Goal: Transaction & Acquisition: Purchase product/service

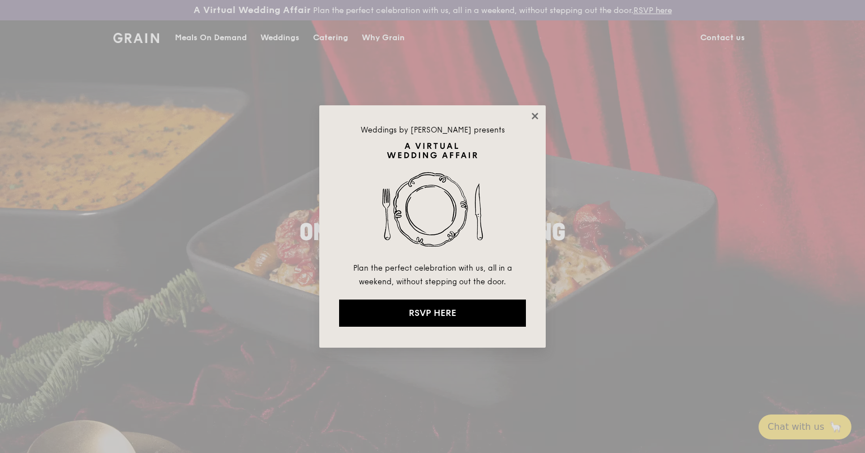
click at [537, 115] on icon at bounding box center [535, 116] width 10 height 10
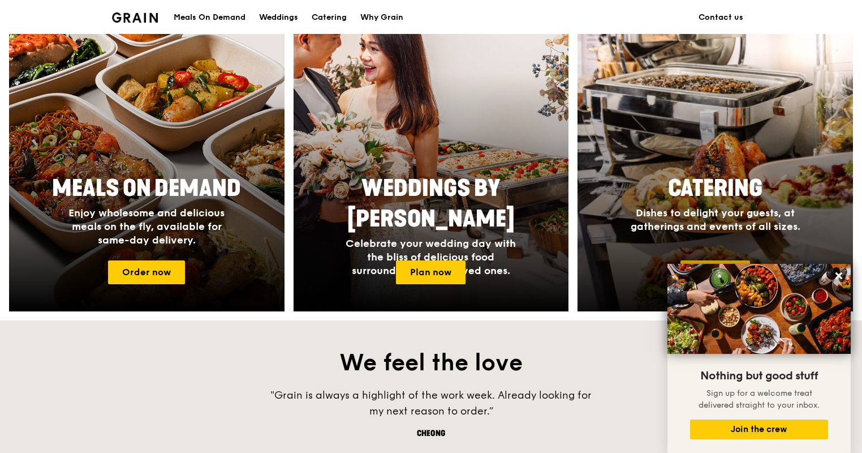
scroll to position [453, 0]
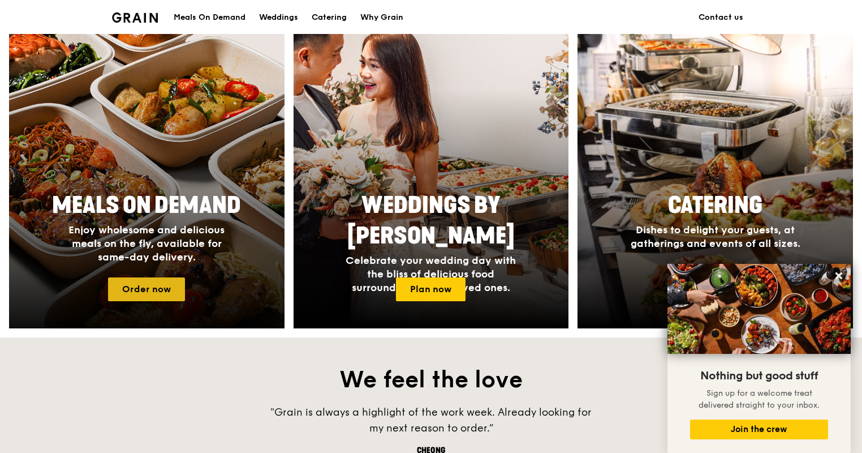
click at [169, 291] on link "Order now" at bounding box center [146, 289] width 77 height 24
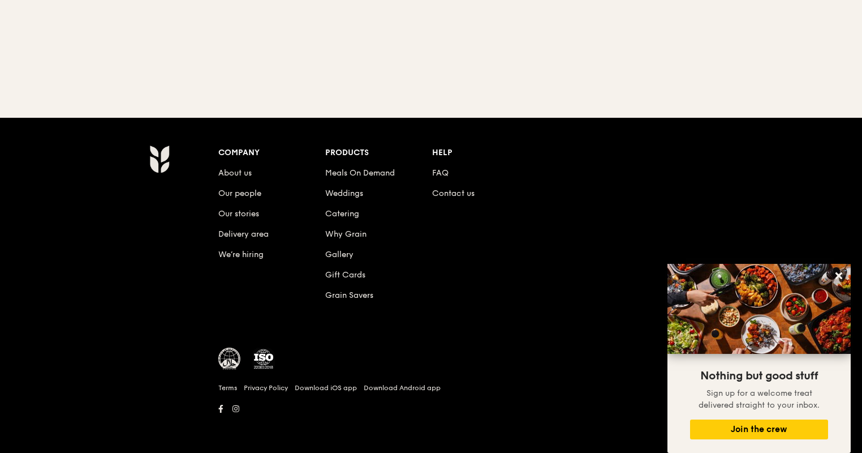
scroll to position [129, 0]
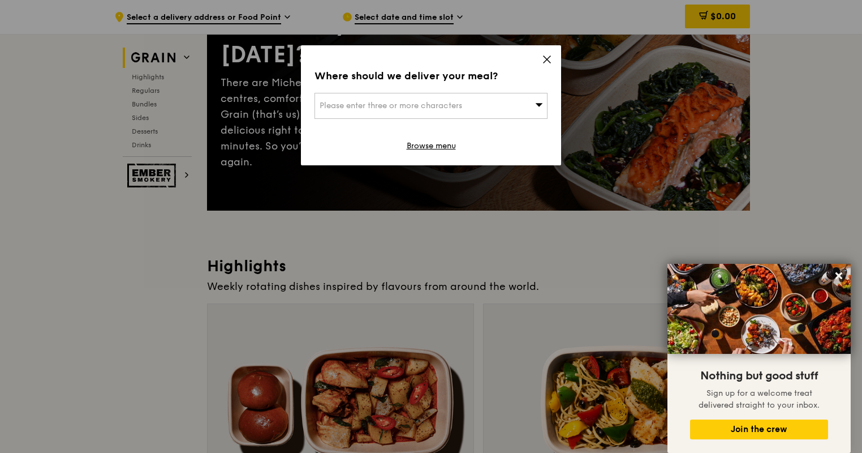
click at [552, 59] on div "Where should we deliver your meal? Please enter three or more characters Browse…" at bounding box center [431, 105] width 260 height 120
click at [551, 59] on icon at bounding box center [547, 59] width 10 height 10
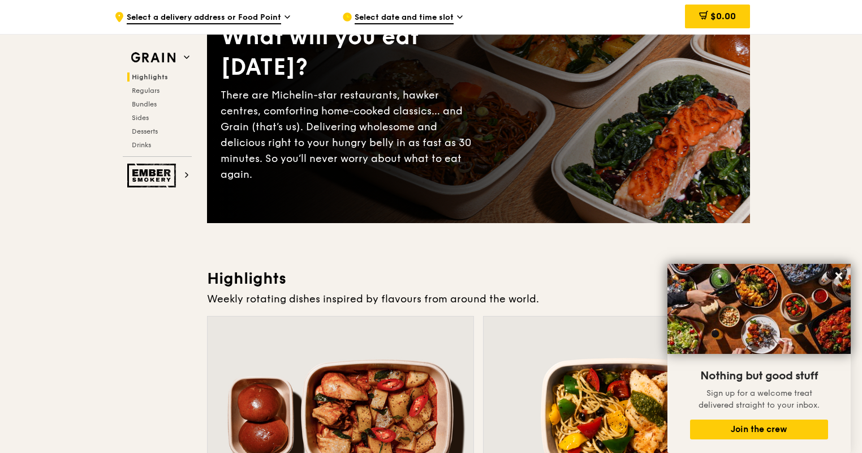
scroll to position [0, 0]
